Goal: Information Seeking & Learning: Check status

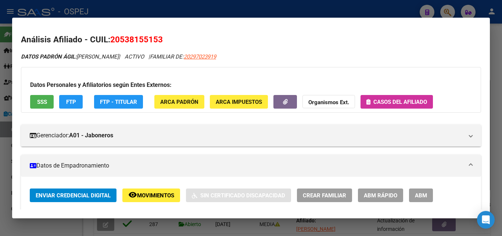
scroll to position [404, 0]
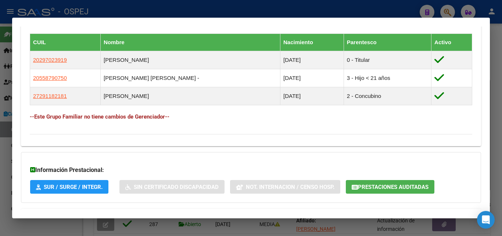
click at [337, 11] on div at bounding box center [251, 118] width 502 height 236
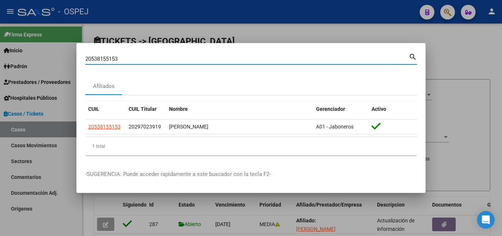
drag, startPoint x: 127, startPoint y: 56, endPoint x: 86, endPoint y: 71, distance: 44.2
click at [86, 71] on div "20538155153 Buscar (apellido, dni, cuil, [PERSON_NAME], cuit, obra social) sear…" at bounding box center [251, 61] width 332 height 19
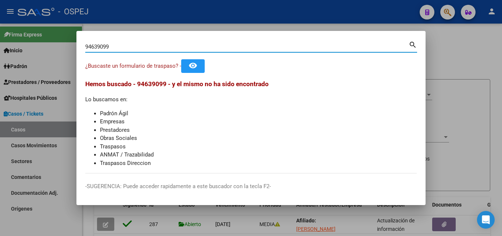
type input "94639099"
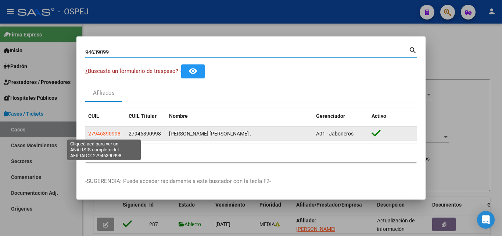
click at [107, 133] on span "27946390998" at bounding box center [104, 133] width 32 height 6
type textarea "27946390998"
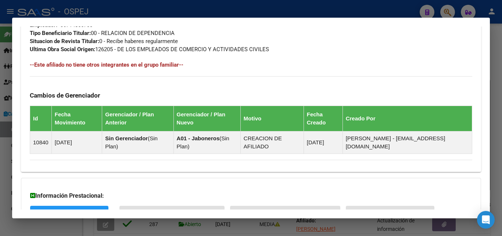
scroll to position [430, 0]
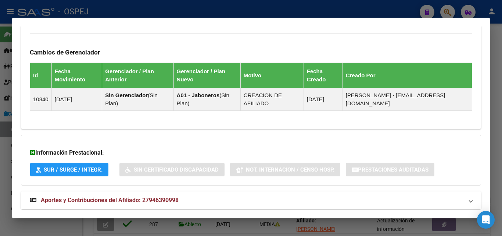
click at [340, 6] on div at bounding box center [251, 118] width 502 height 236
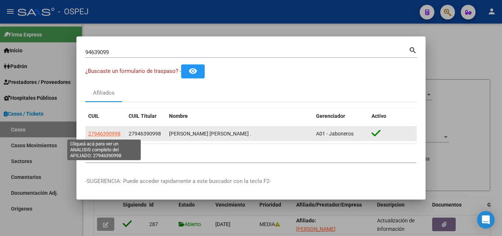
click at [103, 132] on span "27946390998" at bounding box center [104, 133] width 32 height 6
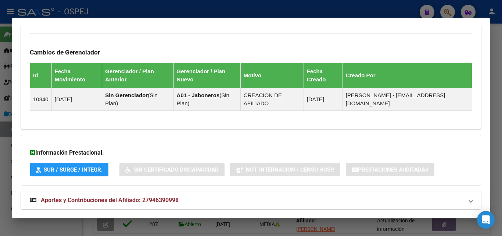
click at [119, 196] on span "Aportes y Contribuciones del Afiliado: 27946390998" at bounding box center [110, 199] width 138 height 7
click at [164, 199] on span "Aportes y Contribuciones del Afiliado: 27946390998" at bounding box center [110, 202] width 138 height 7
click at [164, 196] on span "Aportes y Contribuciones del Afiliado: 27946390998" at bounding box center [110, 199] width 138 height 7
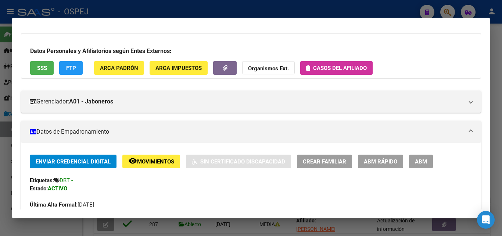
scroll to position [31, 0]
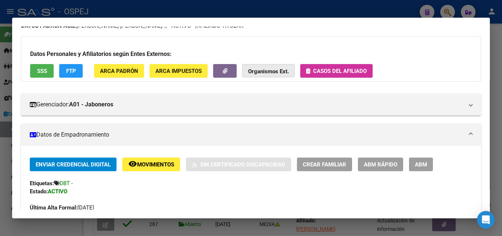
click at [280, 75] on button "Organismos Ext." at bounding box center [268, 71] width 53 height 14
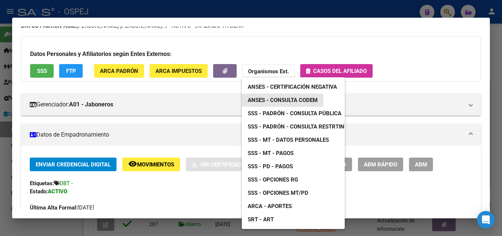
click at [281, 101] on span "ANSES - Consulta CODEM" at bounding box center [283, 100] width 70 height 7
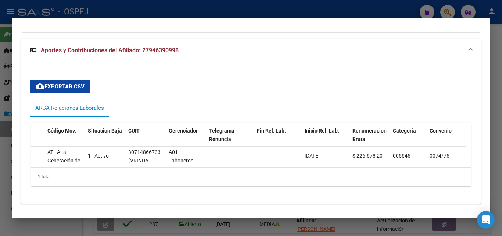
scroll to position [0, 0]
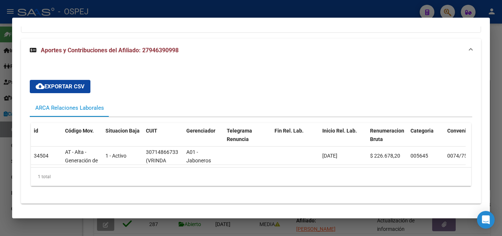
click at [335, 7] on div at bounding box center [251, 118] width 502 height 236
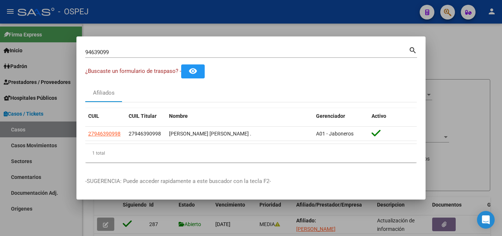
click at [307, 18] on div at bounding box center [251, 118] width 502 height 236
